Goal: Task Accomplishment & Management: Manage account settings

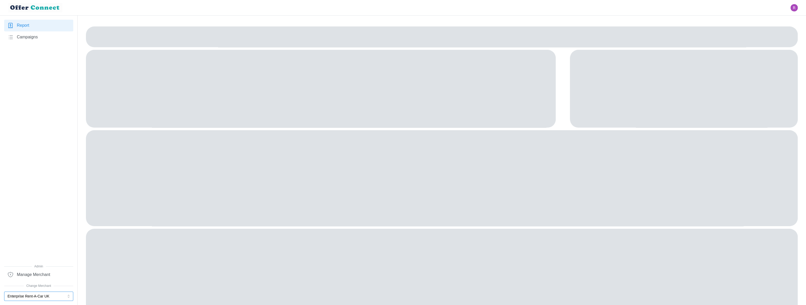
click at [48, 294] on button "Enterprise Rent-A-Car UK" at bounding box center [38, 295] width 69 height 9
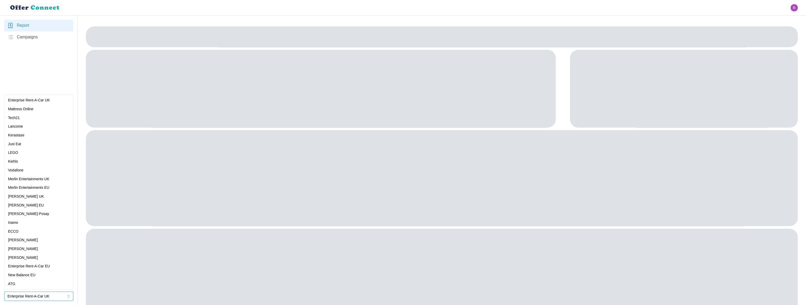
click at [42, 275] on div "New Balance EU" at bounding box center [38, 275] width 61 height 6
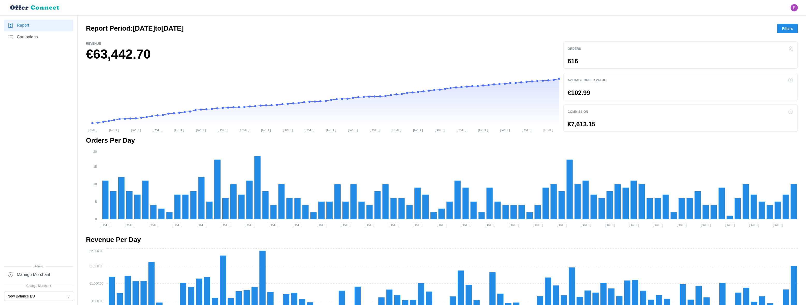
click at [567, 59] on div "Orders 616" at bounding box center [680, 54] width 235 height 27
click at [572, 60] on p "616" at bounding box center [573, 61] width 10 height 6
copy p "616"
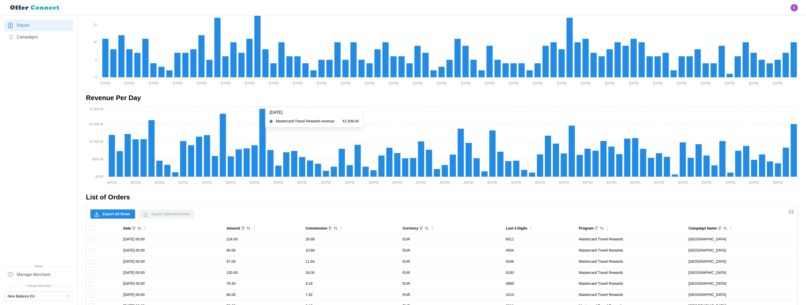
scroll to position [204, 0]
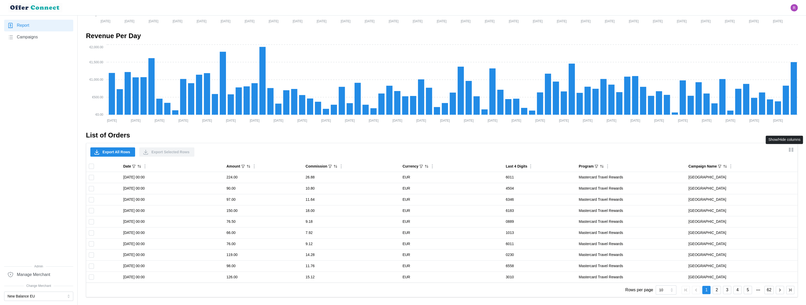
click at [789, 150] on icon "Show/Hide columns" at bounding box center [791, 149] width 6 height 6
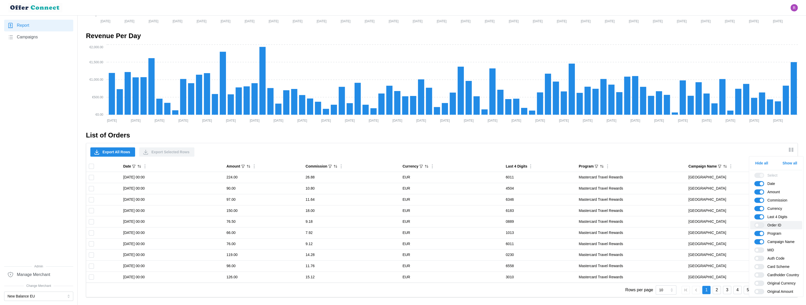
click at [760, 225] on span at bounding box center [762, 224] width 6 height 5
click at [755, 222] on input "Order ID" at bounding box center [755, 222] width 0 height 0
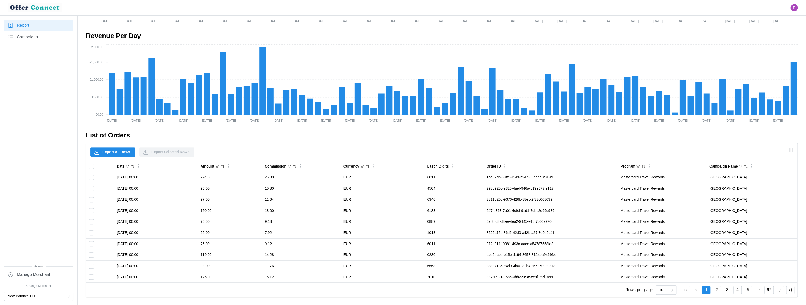
click at [733, 147] on div "Export All Rows Export Selected Rows" at bounding box center [442, 152] width 712 height 18
click at [662, 291] on input "10" at bounding box center [666, 289] width 21 height 9
click at [664, 275] on span "100" at bounding box center [663, 277] width 6 height 6
type input "100"
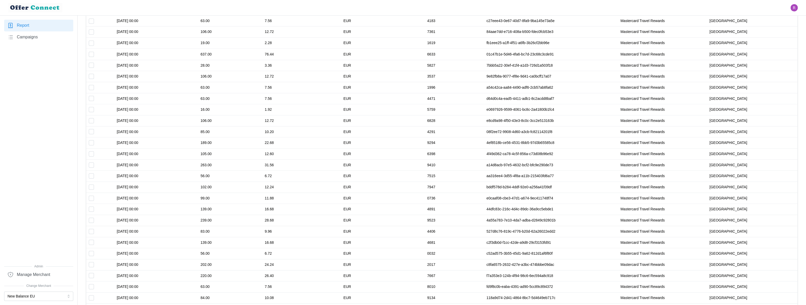
scroll to position [1197, 0]
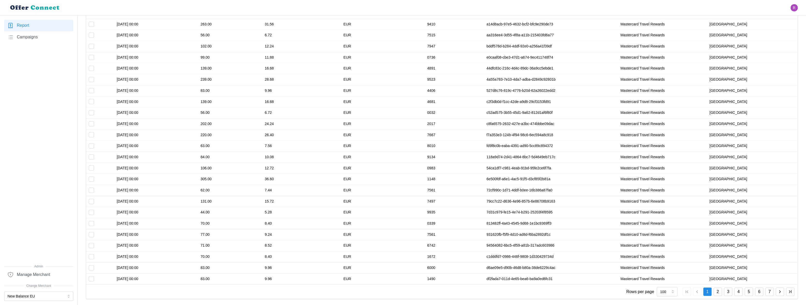
click at [719, 291] on button "2" at bounding box center [718, 291] width 8 height 8
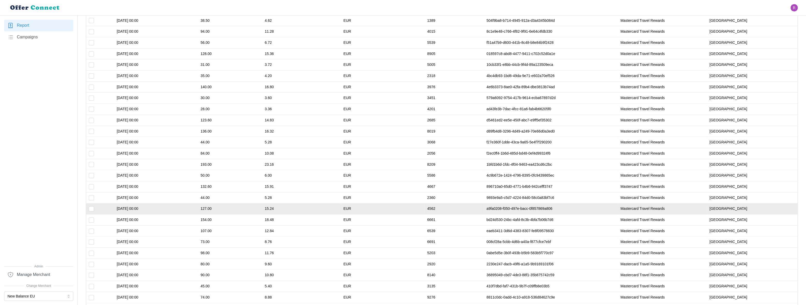
click at [92, 207] on input "Toggle select row" at bounding box center [91, 208] width 5 height 5
checkbox input "true"
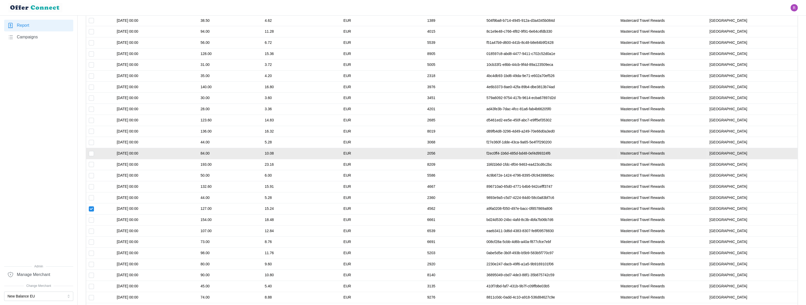
click at [92, 153] on input "Toggle select row" at bounding box center [91, 153] width 5 height 5
checkbox input "true"
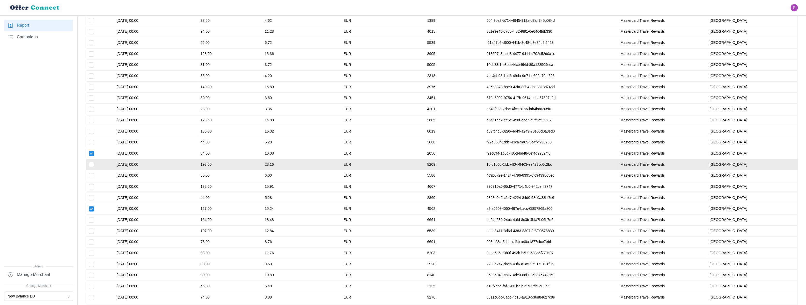
click at [92, 163] on input "Toggle select row" at bounding box center [91, 164] width 5 height 5
checkbox input "true"
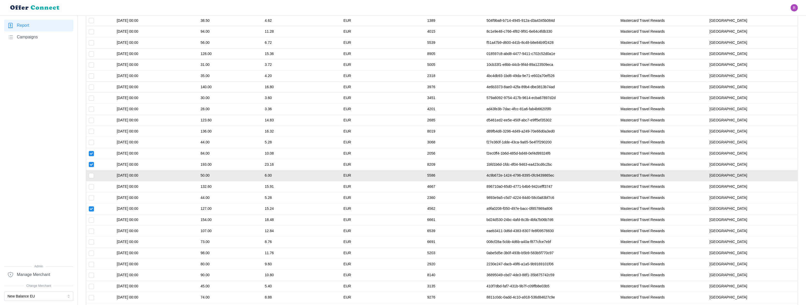
click at [93, 173] on input "Toggle select row" at bounding box center [91, 175] width 5 height 5
checkbox input "true"
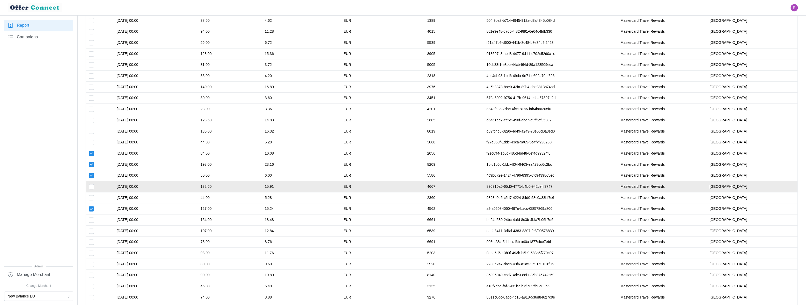
click at [91, 184] on input "Toggle select row" at bounding box center [91, 186] width 5 height 5
checkbox input "true"
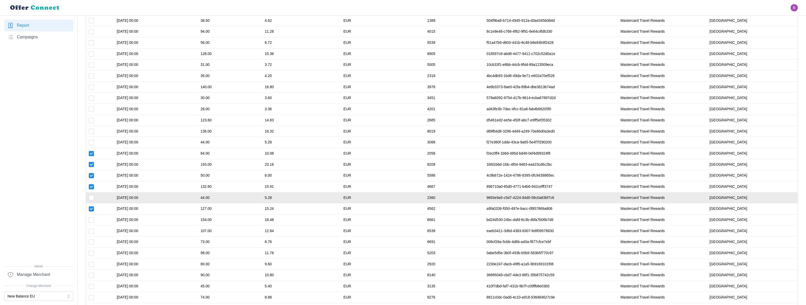
click at [92, 196] on input "Toggle select row" at bounding box center [91, 197] width 5 height 5
checkbox input "true"
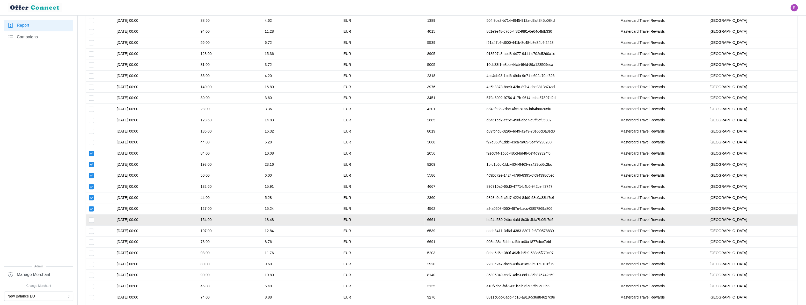
click at [92, 219] on input "Toggle select row" at bounding box center [91, 219] width 5 height 5
checkbox input "true"
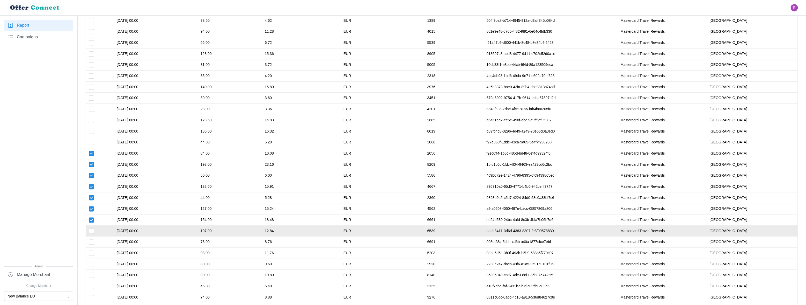
click at [92, 228] on input "Toggle select row" at bounding box center [91, 230] width 5 height 5
checkbox input "true"
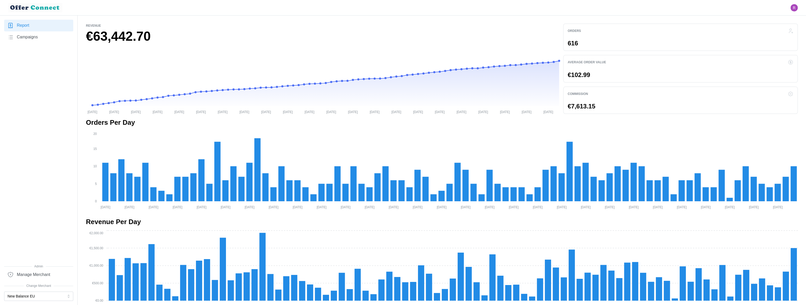
scroll to position [0, 0]
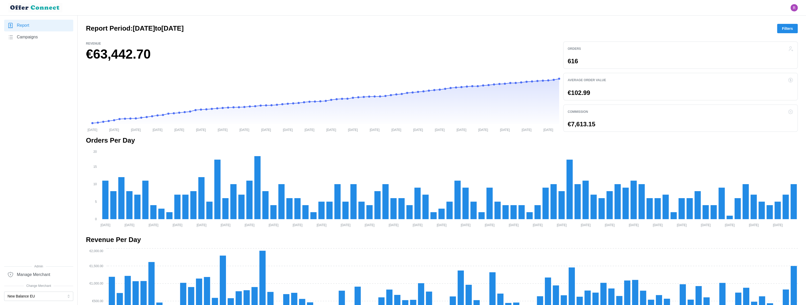
click at [106, 53] on h1 "€63,442.70" at bounding box center [322, 54] width 473 height 17
copy h1 "63,442.70"
